Goal: Browse casually

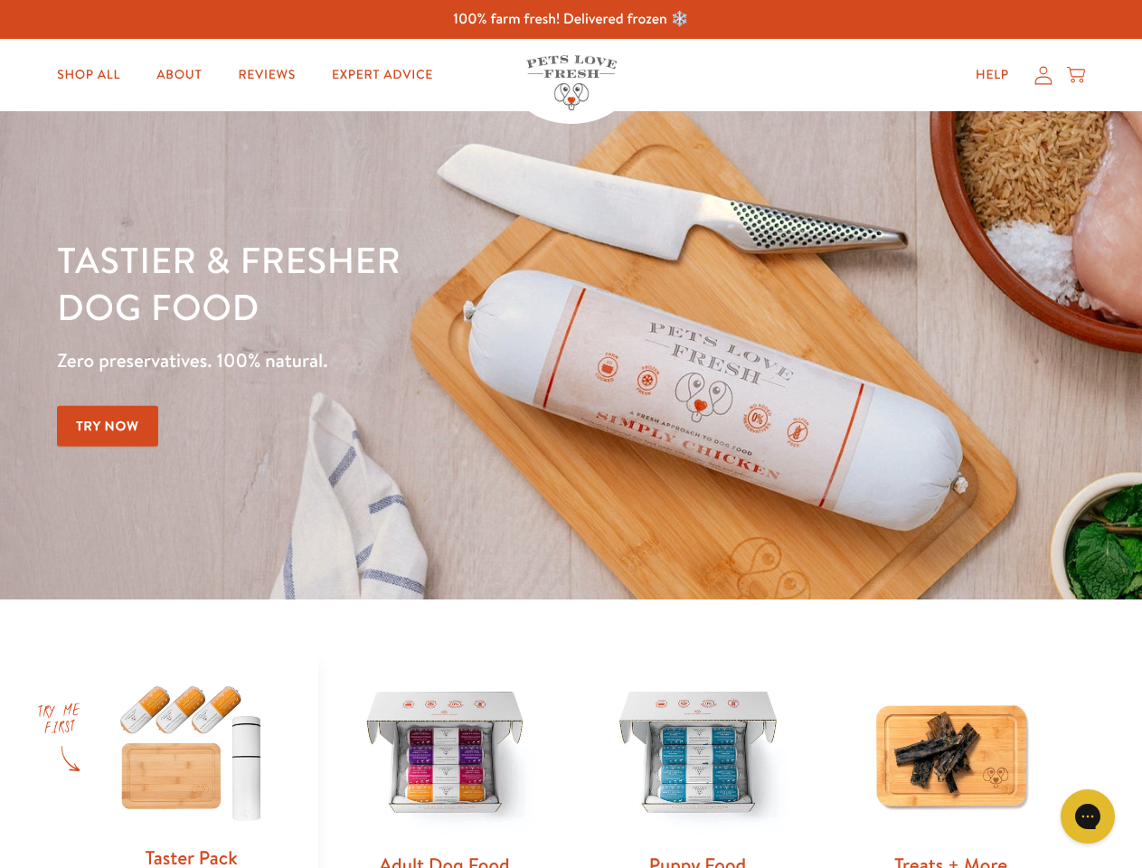
click at [571, 434] on div "Tastier & fresher dog food Zero preservatives. 100% natural. Try Now" at bounding box center [399, 355] width 685 height 239
click at [1088, 816] on icon "Gorgias live chat" at bounding box center [1087, 815] width 17 height 17
